Goal: Book appointment/travel/reservation

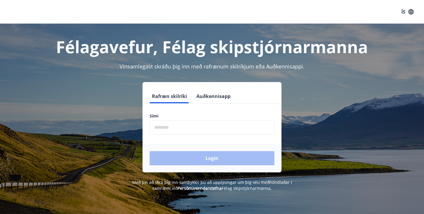
click at [161, 124] on input "phone" at bounding box center [212, 127] width 125 height 14
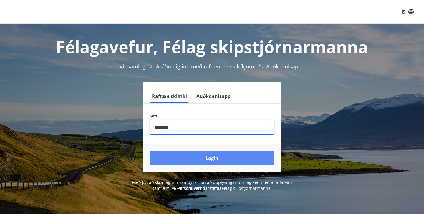
type input "********"
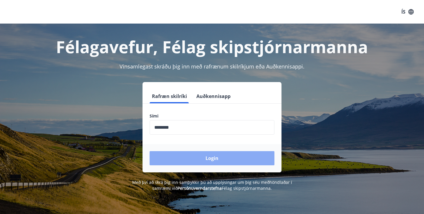
click at [205, 157] on button "Login" at bounding box center [212, 158] width 125 height 14
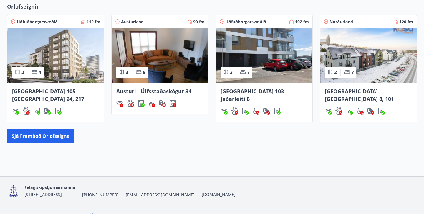
scroll to position [382, 0]
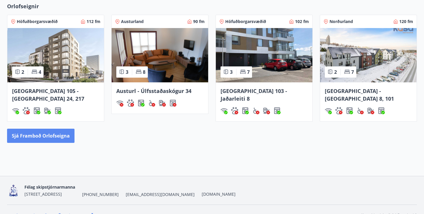
click at [41, 129] on button "Sjá framboð orlofseigna" at bounding box center [40, 135] width 67 height 14
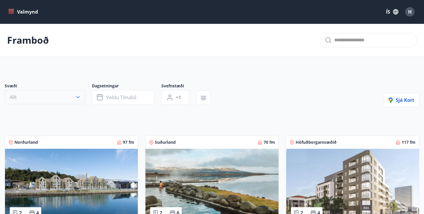
click at [79, 96] on icon "button" at bounding box center [78, 97] width 6 height 6
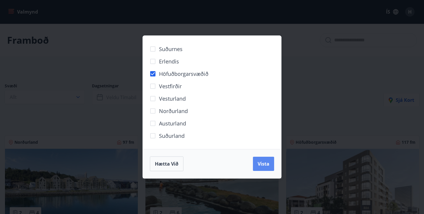
click at [266, 163] on span "Vista" at bounding box center [264, 163] width 12 height 6
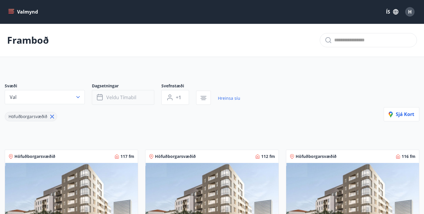
click at [133, 99] on span "Veldu tímabil" at bounding box center [121, 97] width 30 height 6
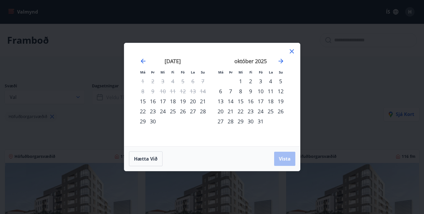
click at [260, 81] on div "3" at bounding box center [261, 81] width 10 height 10
click at [280, 81] on div "5" at bounding box center [281, 81] width 10 height 10
click at [287, 162] on button "Vista" at bounding box center [284, 158] width 21 height 14
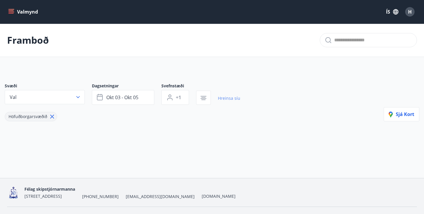
click at [228, 99] on link "Hreinsa síu" at bounding box center [229, 98] width 22 height 13
